Goal: Information Seeking & Learning: Learn about a topic

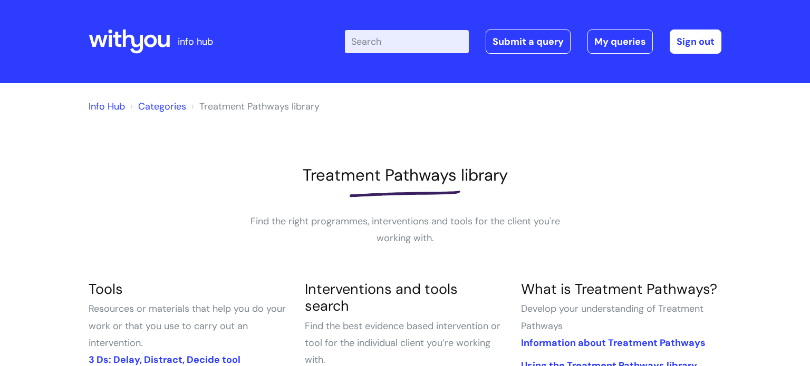
click at [404, 44] on input "Enter your search term here..." at bounding box center [407, 41] width 124 height 23
click at [388, 42] on input "Enter your search term here..." at bounding box center [407, 41] width 124 height 23
type input "cravings"
click button "Search" at bounding box center [0, 0] width 0 height 0
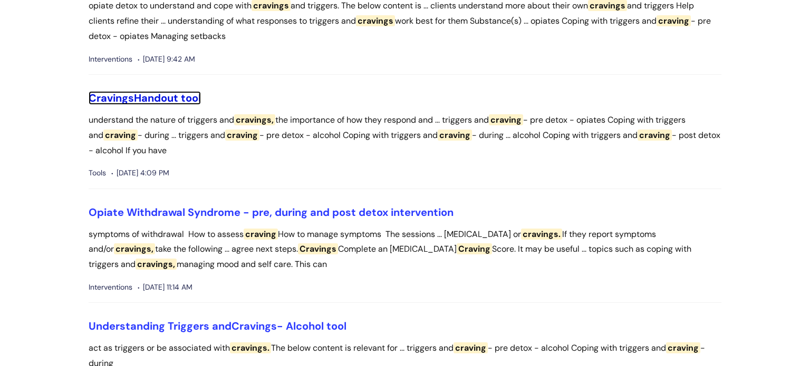
scroll to position [716, 0]
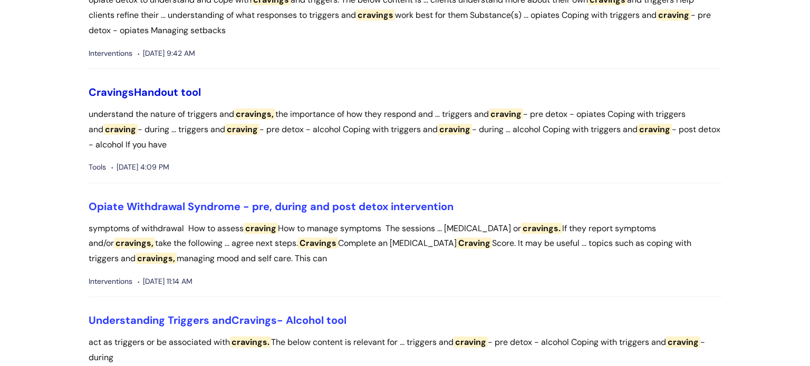
click at [177, 92] on link "Cravings Handout tool" at bounding box center [145, 92] width 112 height 14
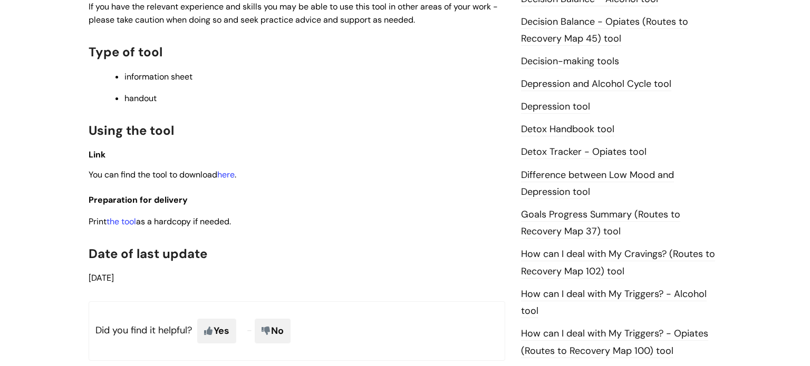
scroll to position [499, 0]
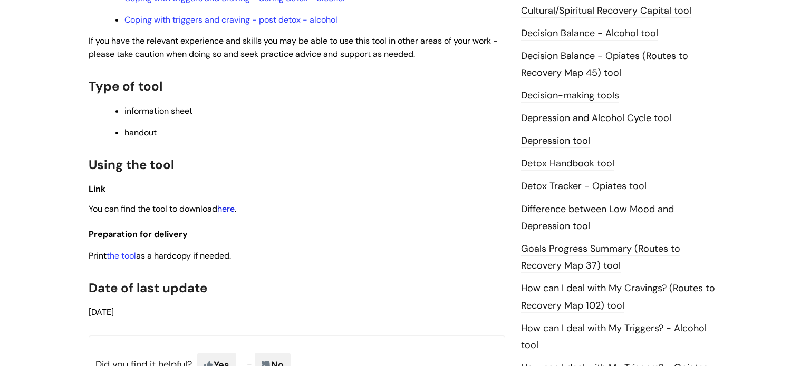
click at [225, 215] on link "here" at bounding box center [225, 209] width 17 height 11
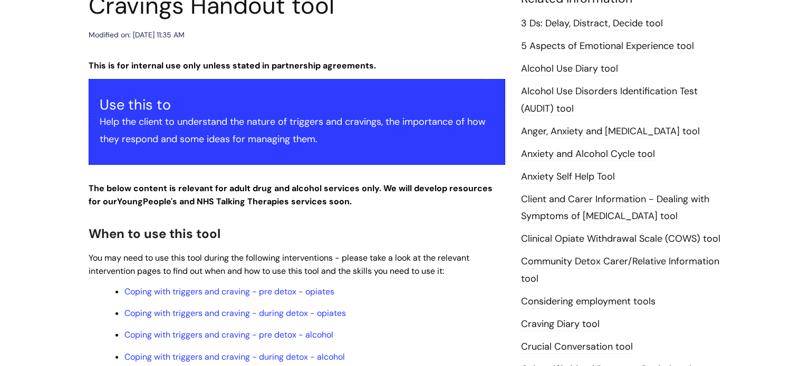
scroll to position [0, 0]
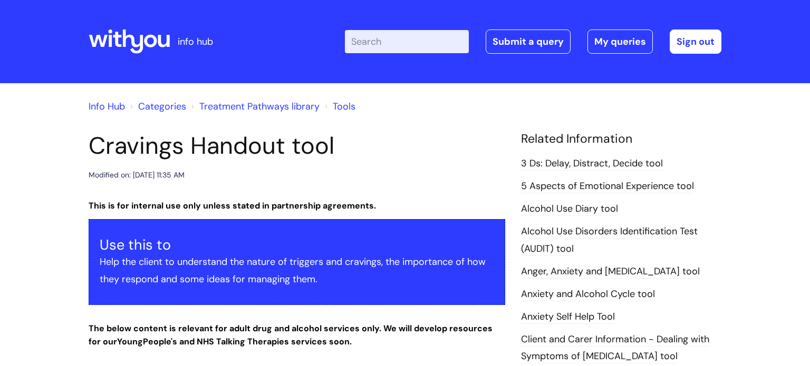
click at [409, 44] on input "Enter your search term here..." at bounding box center [407, 41] width 124 height 23
type input "D's"
click button "Search" at bounding box center [0, 0] width 0 height 0
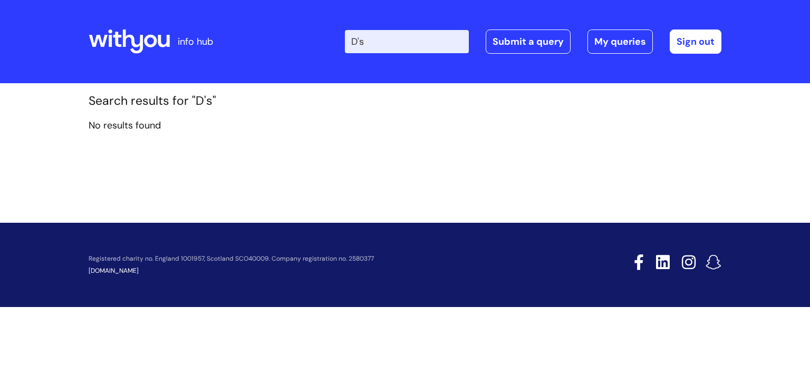
drag, startPoint x: 383, startPoint y: 38, endPoint x: 291, endPoint y: 38, distance: 92.8
click at [291, 38] on div "Enter your search term here... D's Search Submit a query My queries Welcome [PE…" at bounding box center [484, 42] width 476 height 62
type input "d"
click button "Search" at bounding box center [0, 0] width 0 height 0
drag, startPoint x: 366, startPoint y: 47, endPoint x: 337, endPoint y: 49, distance: 29.6
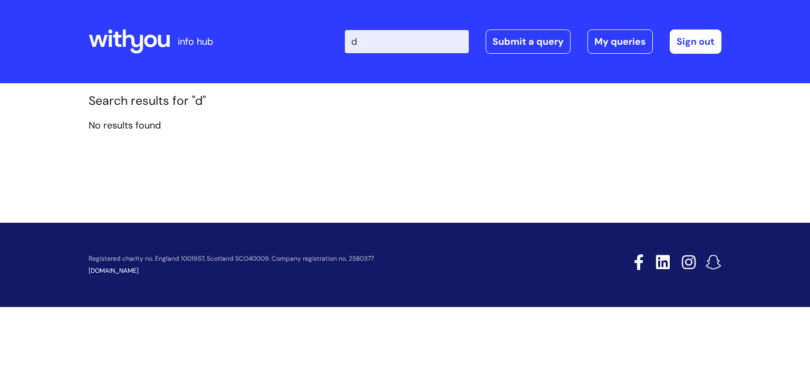
click at [337, 49] on div "Enter your search term here... d Search Submit a query My queries Welcome Jack …" at bounding box center [484, 42] width 476 height 62
type input "three"
click button "Search" at bounding box center [0, 0] width 0 height 0
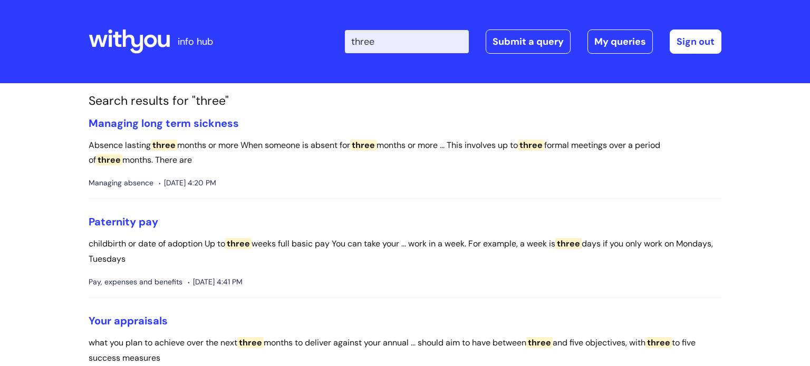
click at [147, 36] on icon at bounding box center [150, 41] width 13 height 13
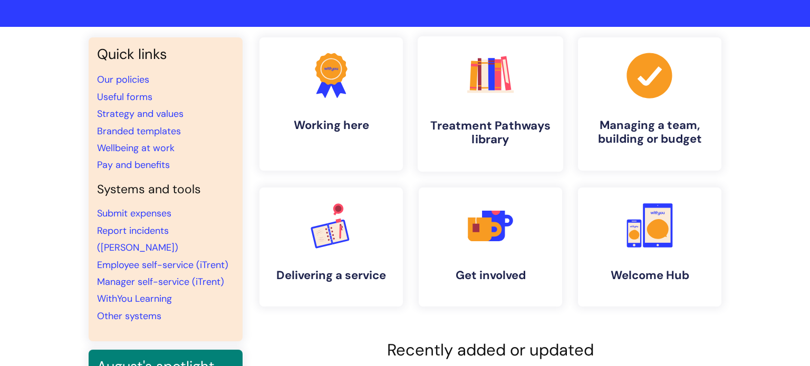
scroll to position [59, 0]
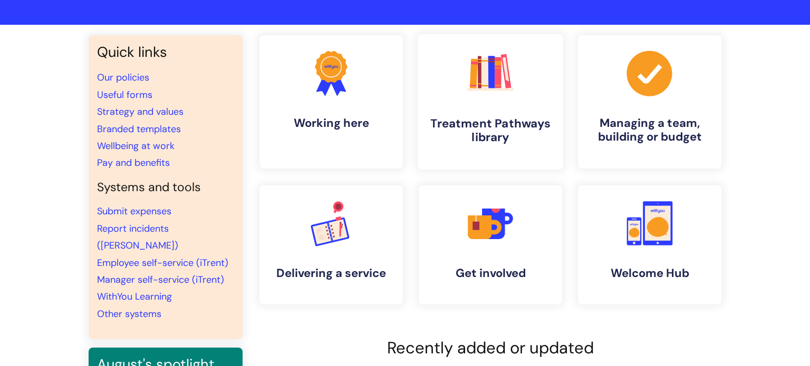
click at [481, 120] on h4 "Treatment Pathways library" at bounding box center [490, 131] width 129 height 28
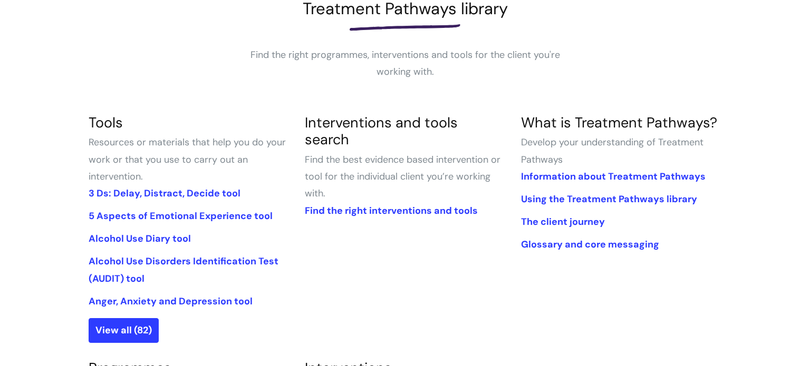
scroll to position [213, 0]
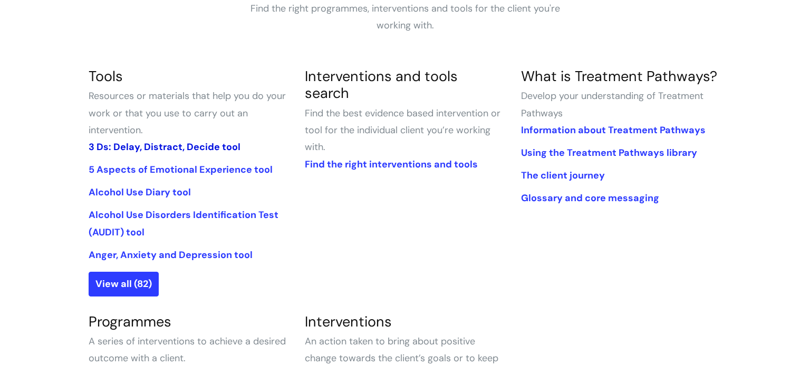
click at [196, 150] on link "3 Ds: Delay, Distract, Decide tool" at bounding box center [165, 147] width 152 height 13
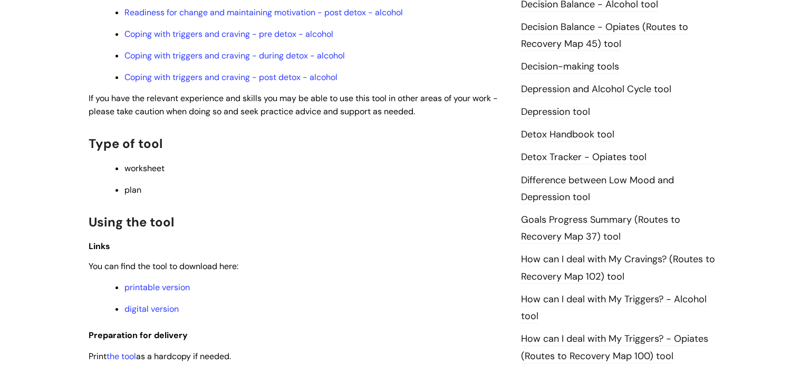
scroll to position [592, 0]
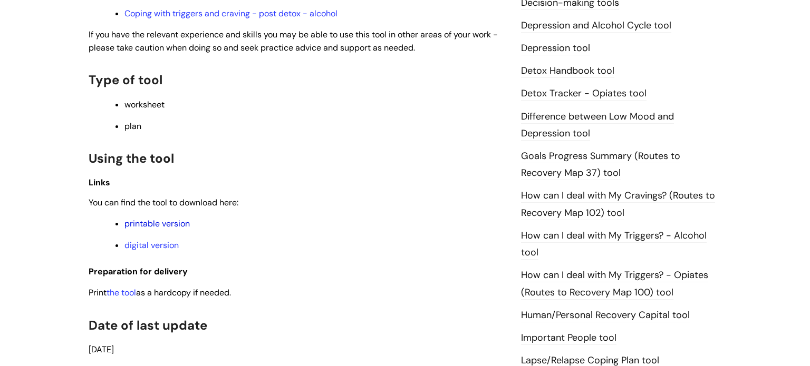
click at [159, 229] on link "printable version" at bounding box center [156, 223] width 65 height 11
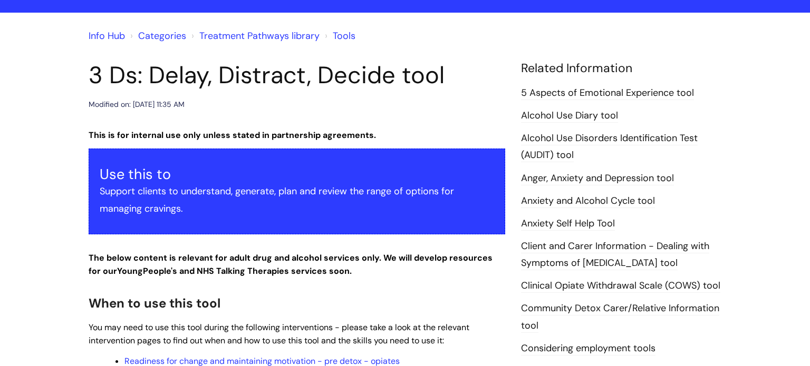
scroll to position [0, 0]
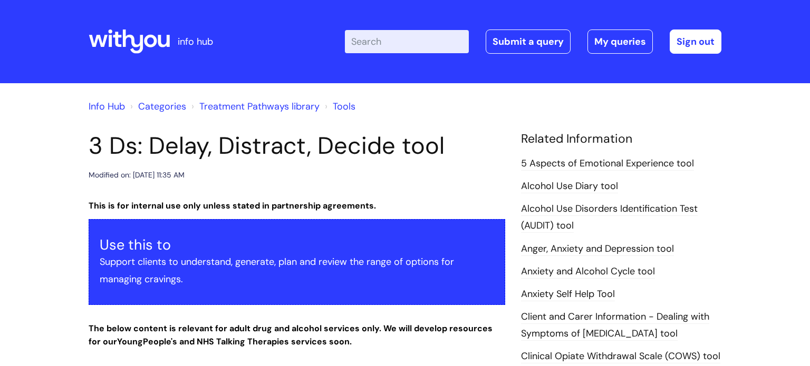
click at [139, 36] on icon at bounding box center [129, 41] width 81 height 25
